Goal: Task Accomplishment & Management: Use online tool/utility

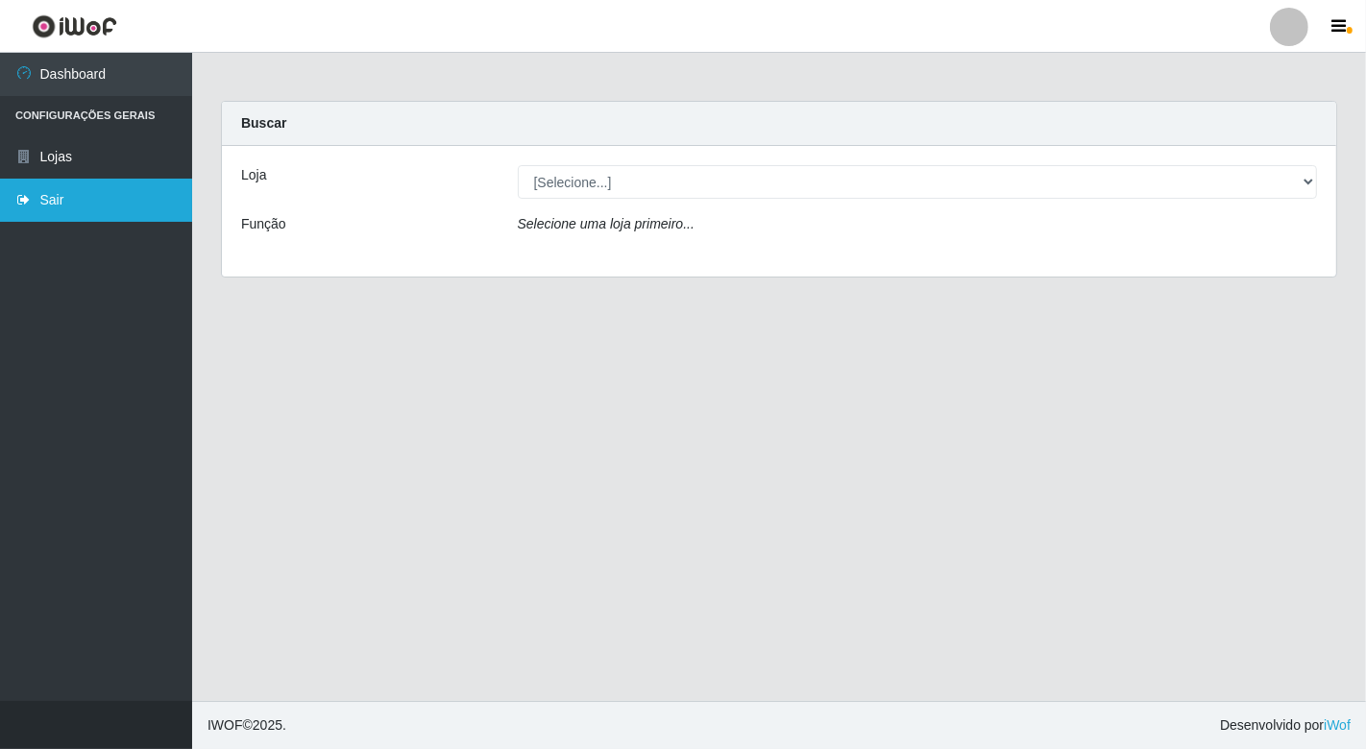
click at [52, 199] on link "Sair" at bounding box center [96, 200] width 192 height 43
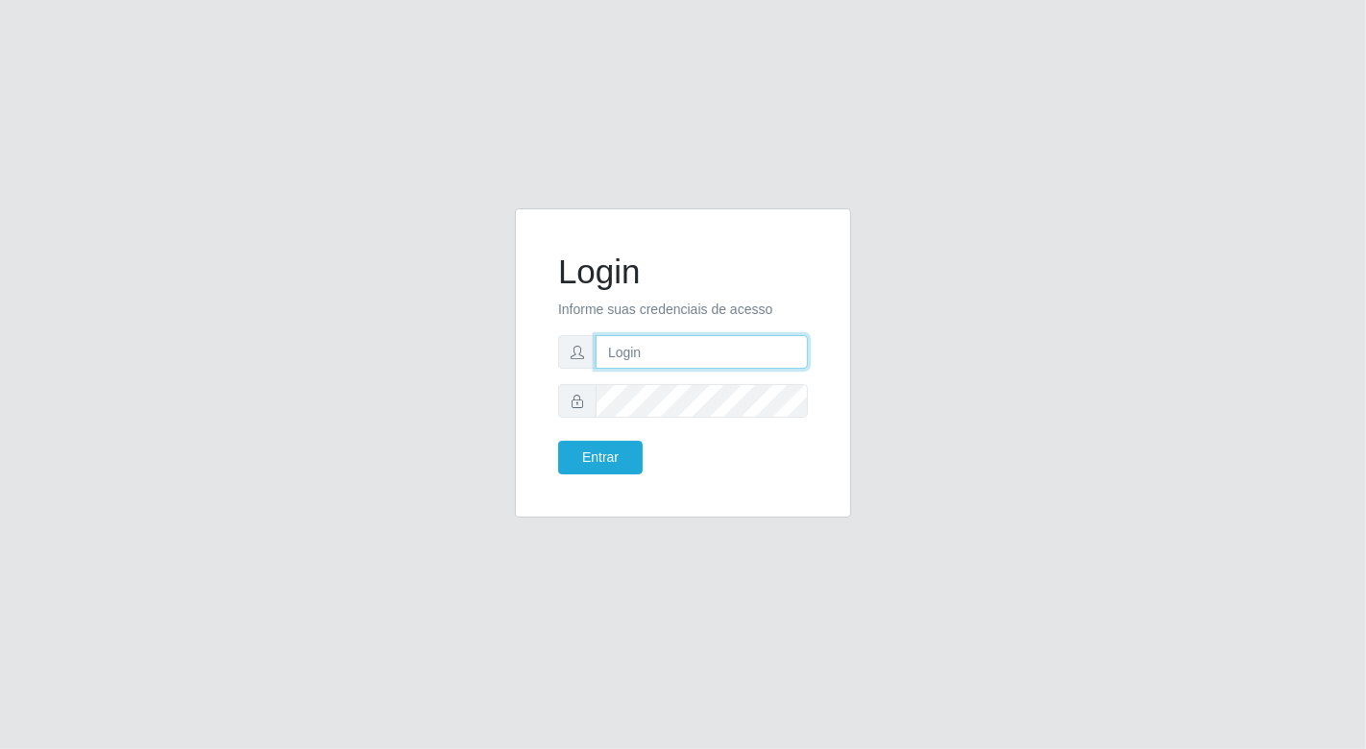
click at [650, 353] on input "text" at bounding box center [702, 352] width 212 height 34
type input "[EMAIL_ADDRESS][DOMAIN_NAME]"
click at [558, 441] on button "Entrar" at bounding box center [600, 458] width 85 height 34
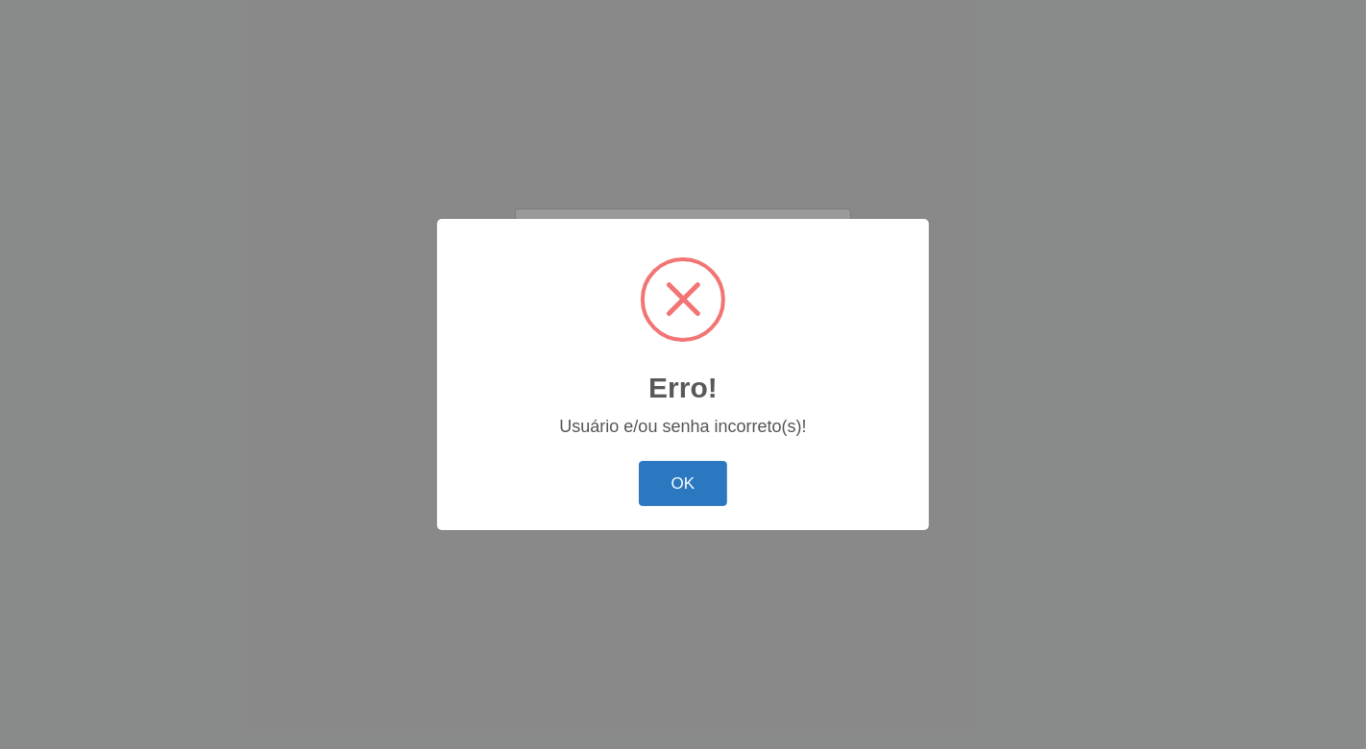
click at [682, 487] on button "OK" at bounding box center [683, 483] width 89 height 45
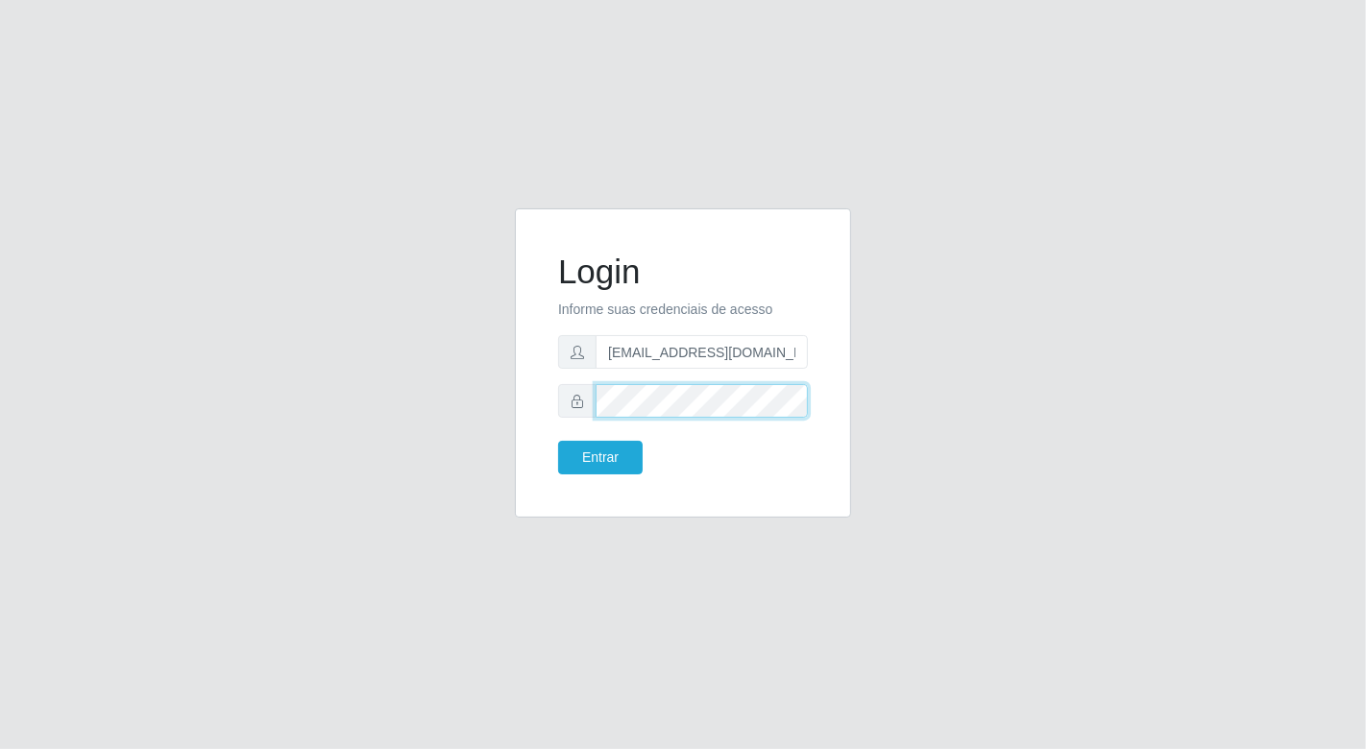
click at [558, 441] on button "Entrar" at bounding box center [600, 458] width 85 height 34
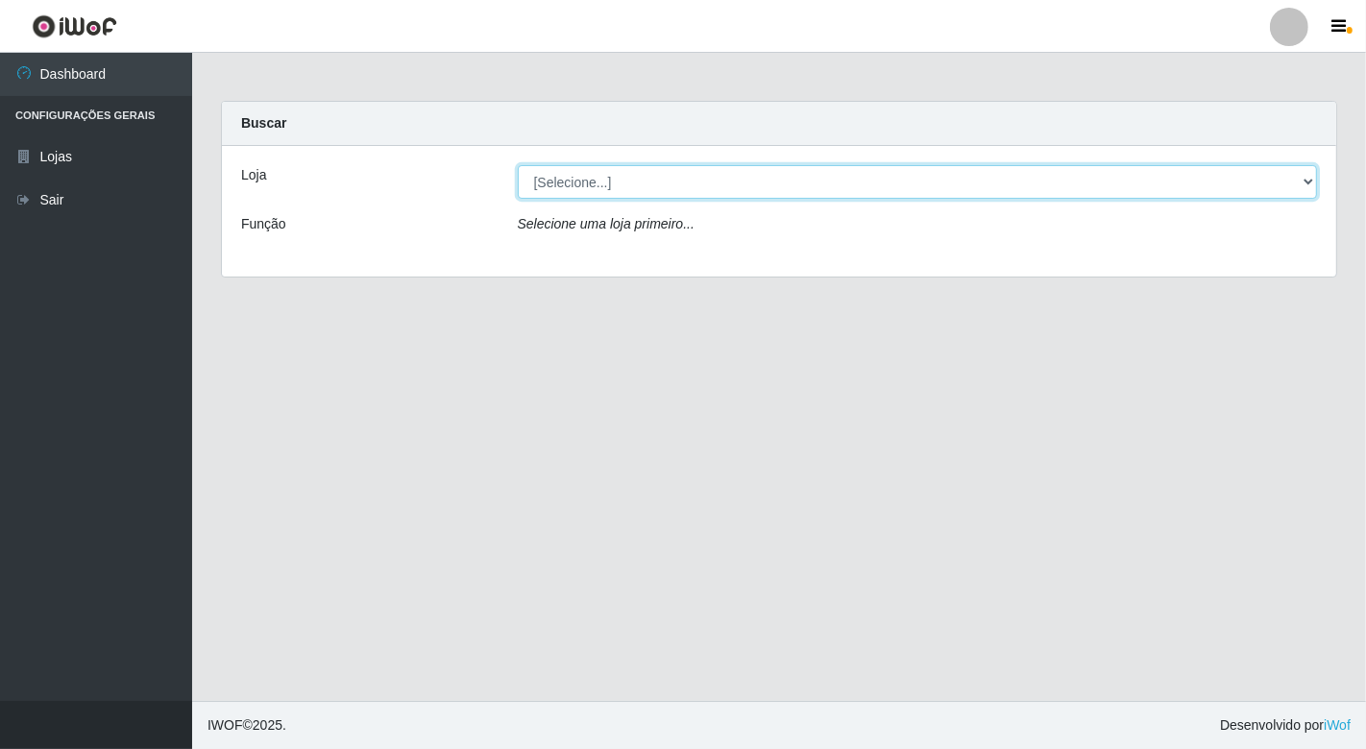
click at [1304, 177] on select "[Selecione...] Nordestão - [GEOGRAPHIC_DATA]" at bounding box center [918, 182] width 800 height 34
select select "454"
click at [518, 165] on select "[Selecione...] Nordestão - [GEOGRAPHIC_DATA]" at bounding box center [918, 182] width 800 height 34
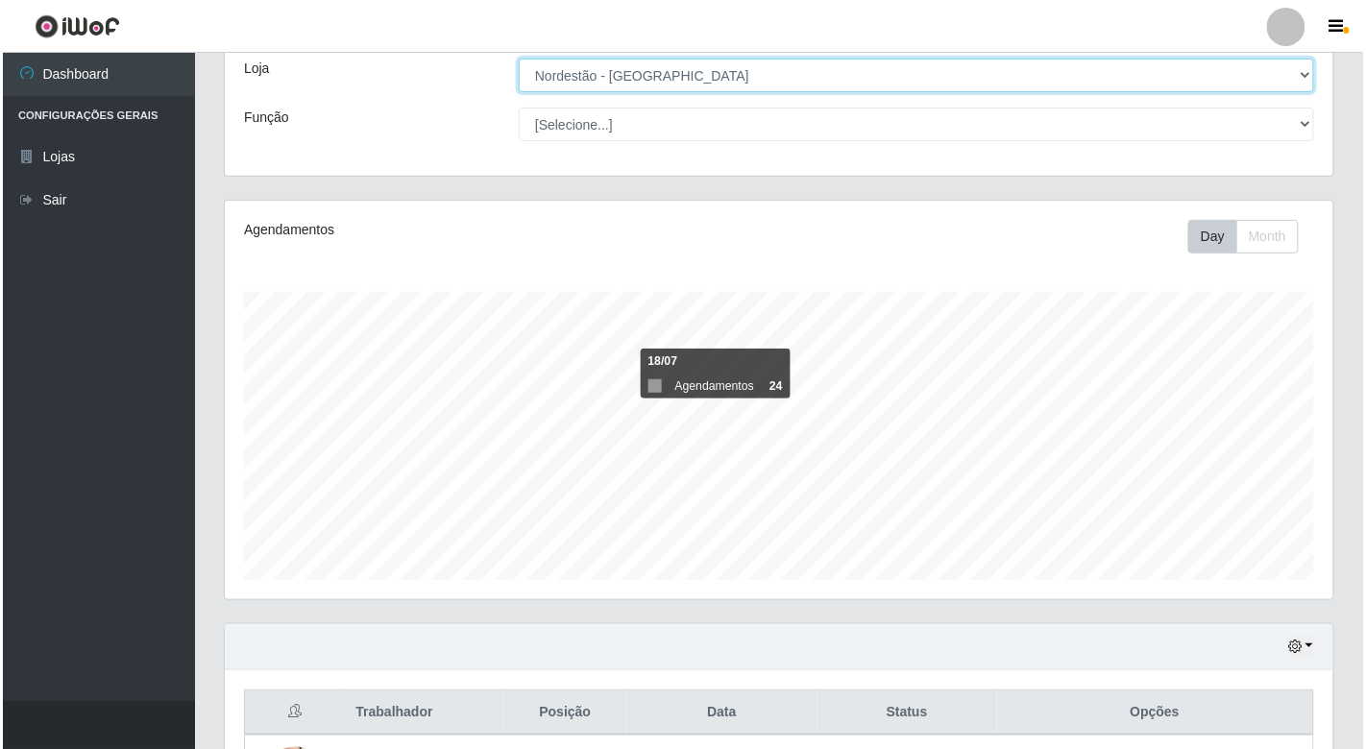
scroll to position [320, 0]
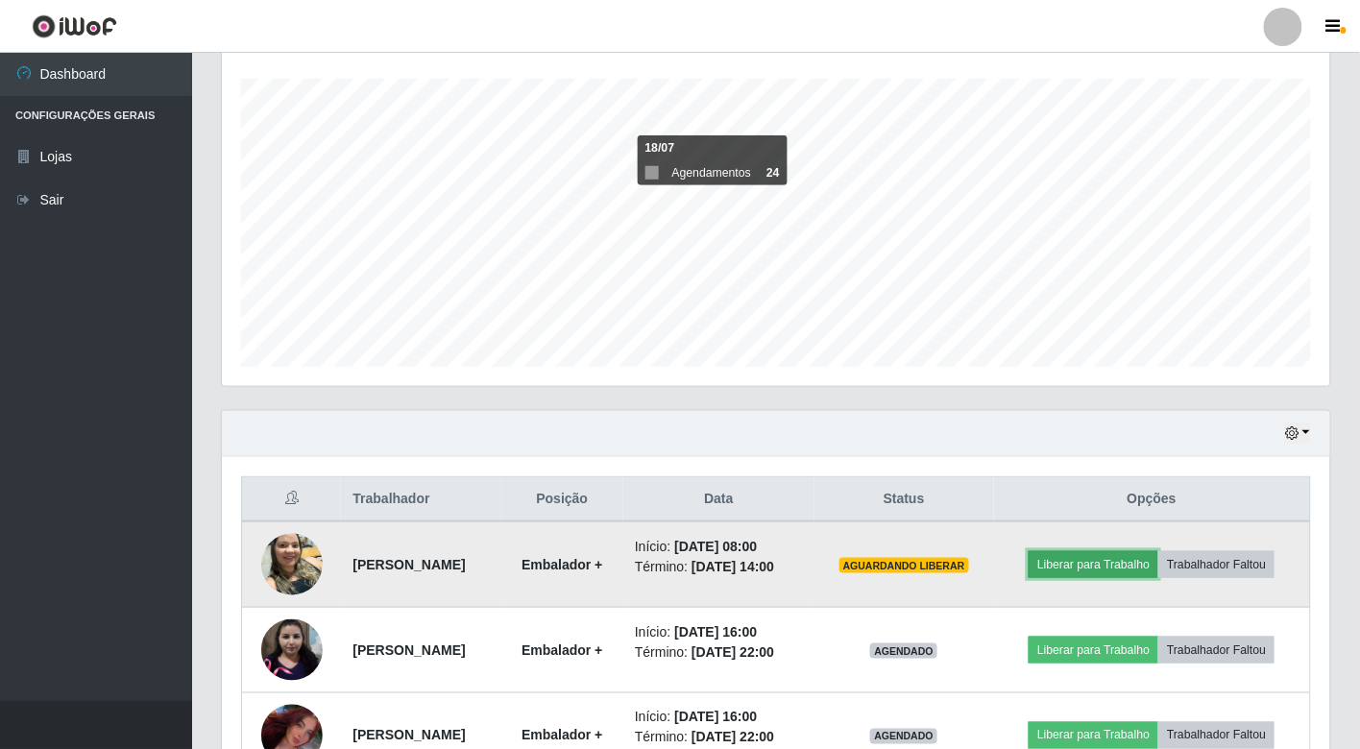
click at [1120, 555] on button "Liberar para Trabalho" at bounding box center [1094, 564] width 130 height 27
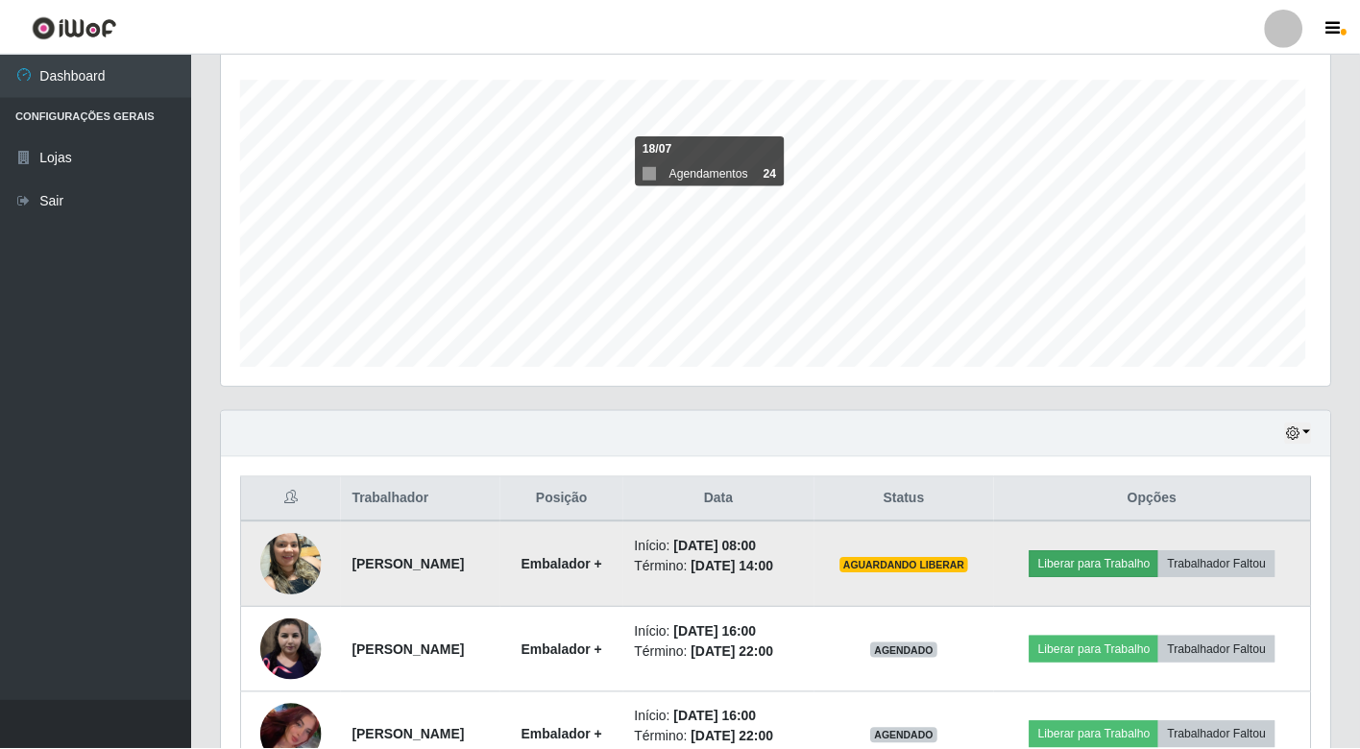
scroll to position [398, 1097]
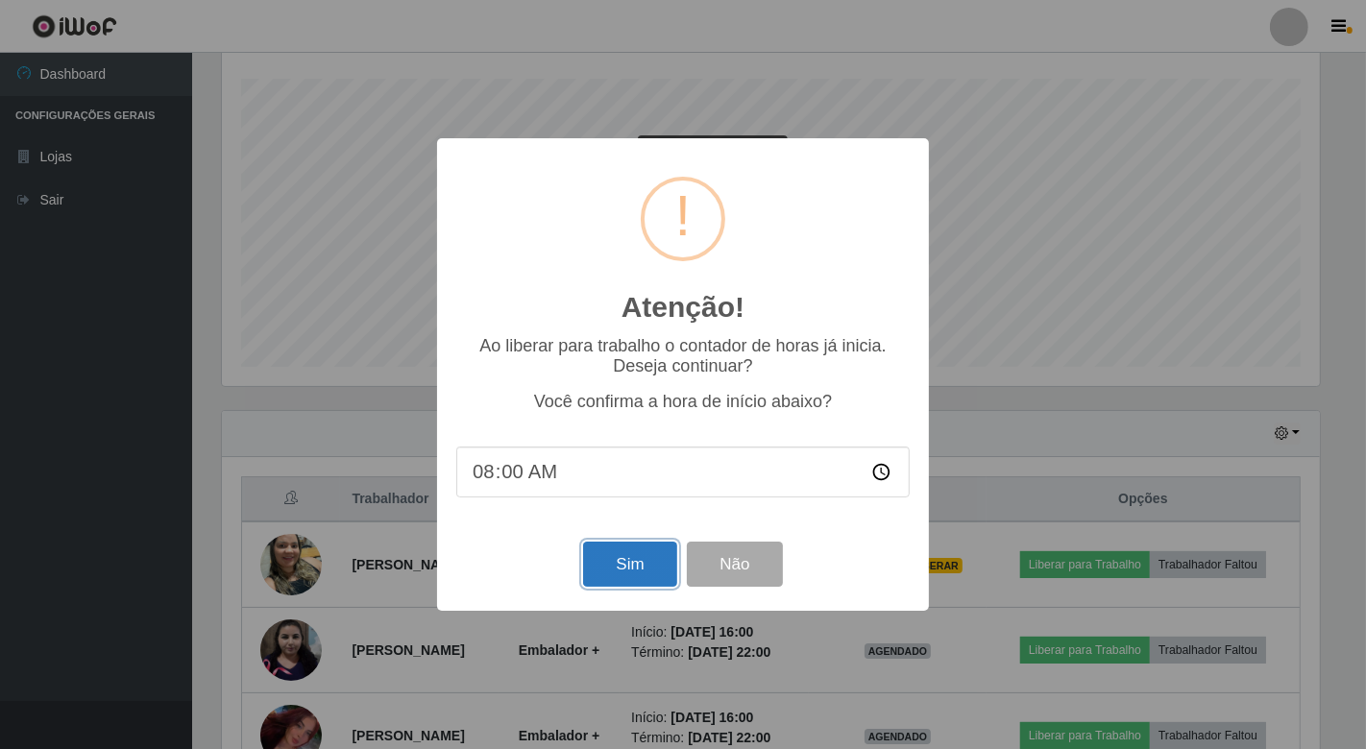
click at [618, 570] on button "Sim" at bounding box center [629, 564] width 93 height 45
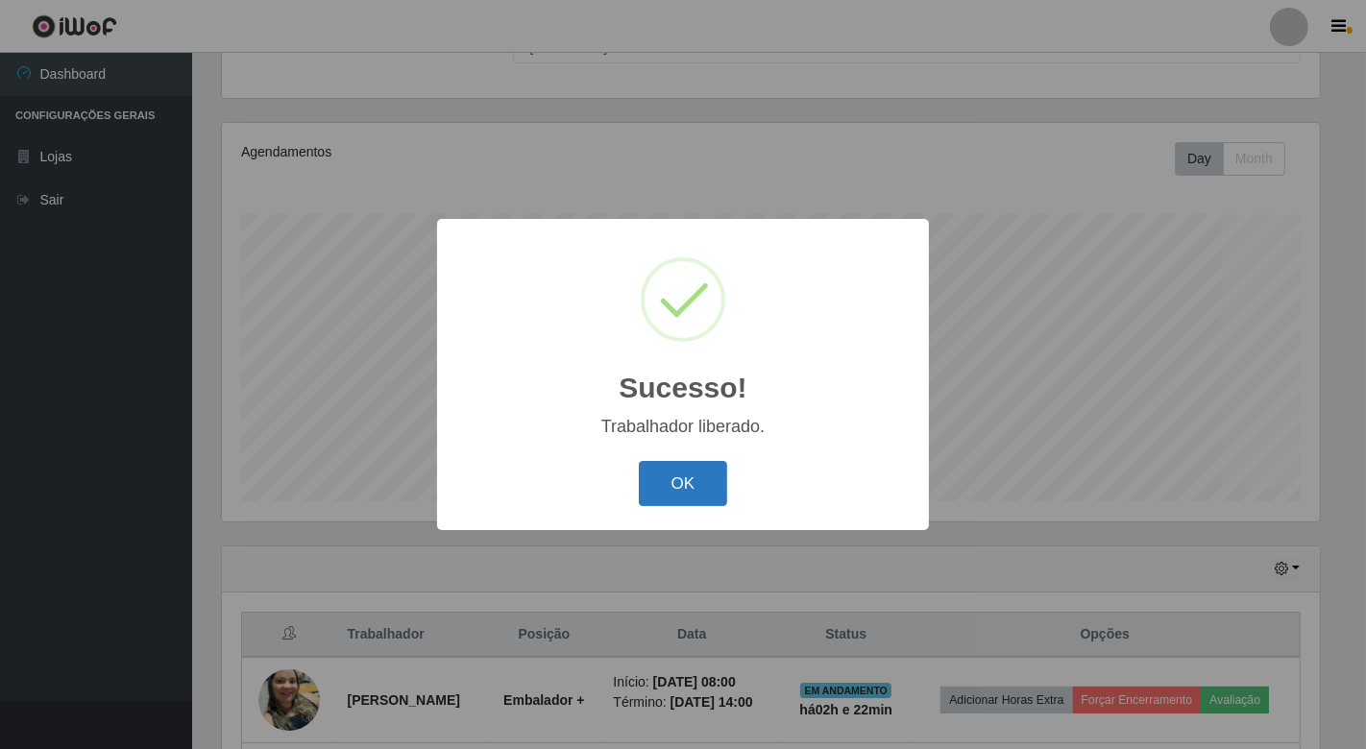
click at [682, 484] on button "OK" at bounding box center [683, 483] width 89 height 45
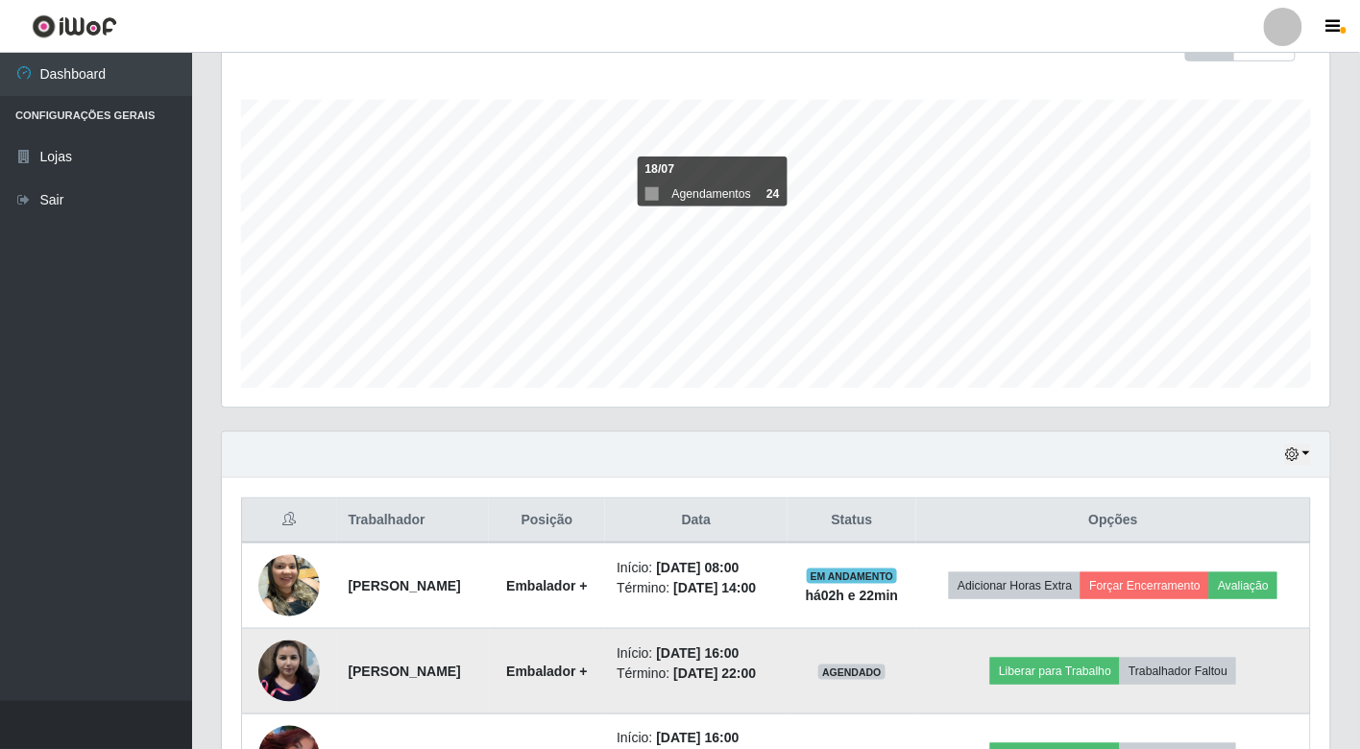
scroll to position [121, 0]
